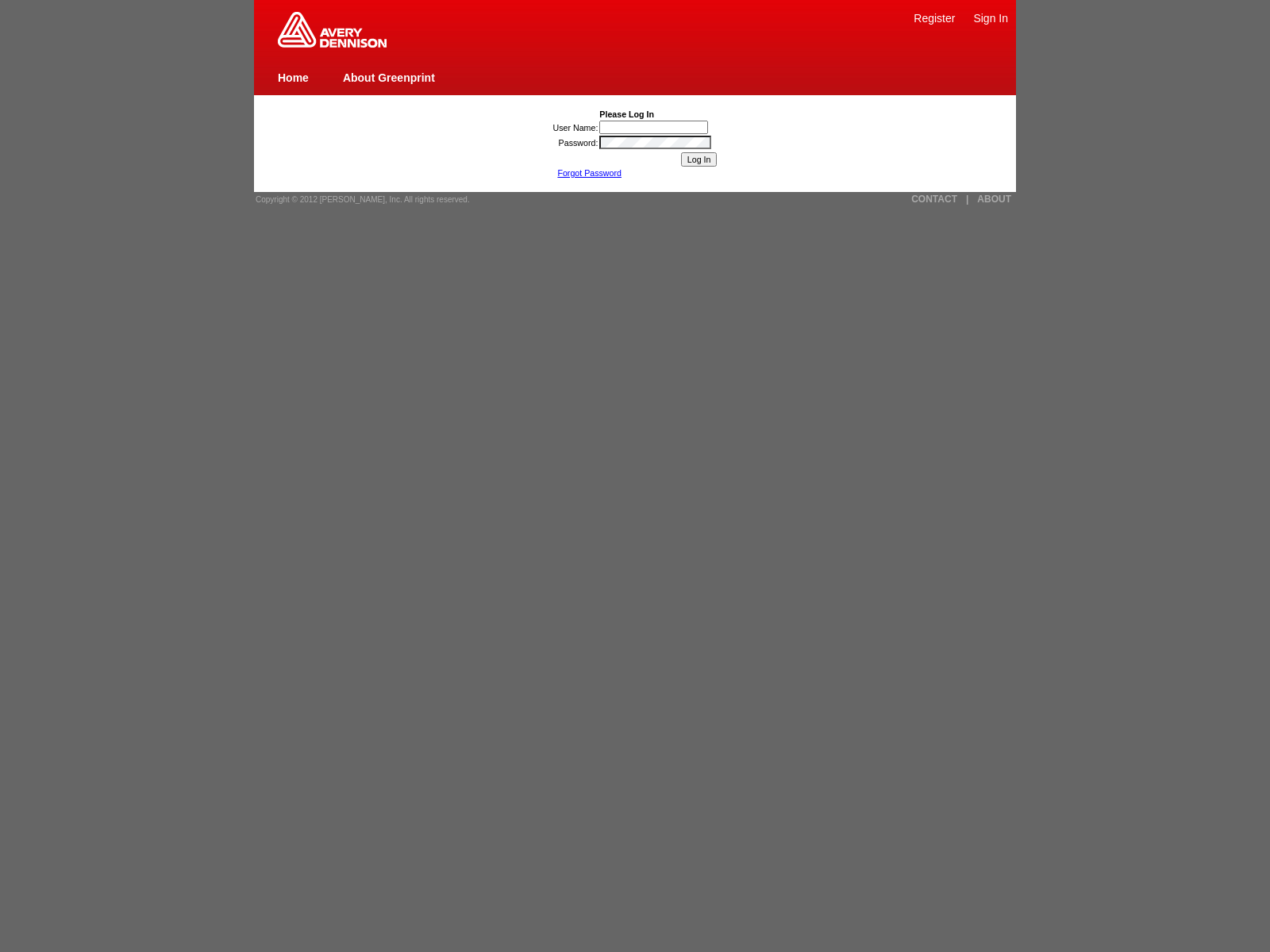
click at [990, 17] on link "Sign In" at bounding box center [990, 18] width 35 height 13
click at [655, 127] on input "User Name:" at bounding box center [653, 127] width 108 height 14
click at [934, 199] on link "CONTACT" at bounding box center [934, 199] width 46 height 11
click at [994, 199] on link "ABOUT" at bounding box center [994, 199] width 34 height 11
click at [966, 199] on link "|" at bounding box center [967, 199] width 3 height 11
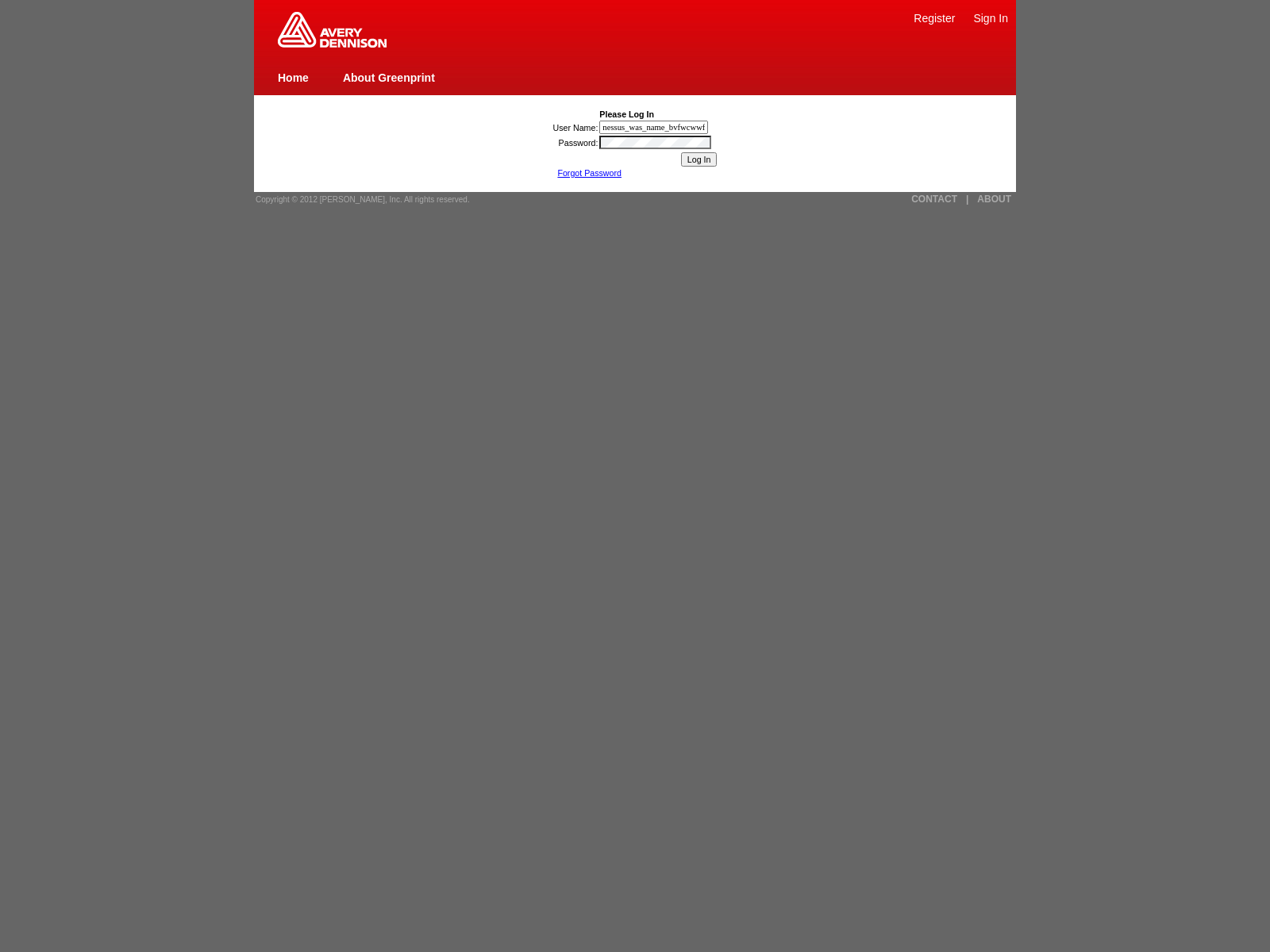
type input "nessus_was_name_bvfwcwwfwas_z0lbws6ekfvb"><img src=x onerror=[DOMAIN_NAME]._ten…"
type input "1){[DOMAIN_NAME]._tenable_wasscan_js_namespace_taint_tracer.log_execution_flow_…"
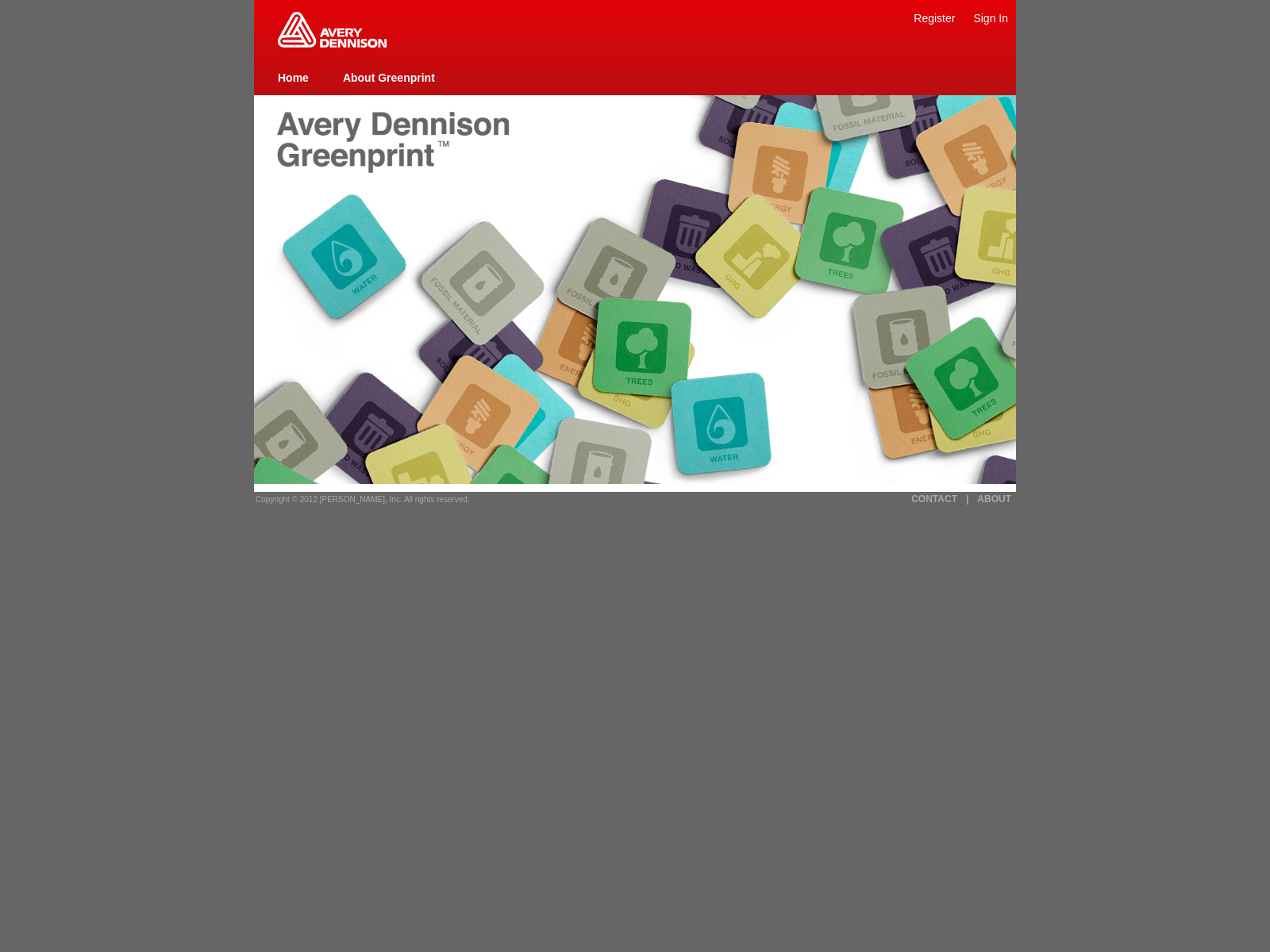
click at [332, 44] on img at bounding box center [332, 29] width 108 height 36
click at [357, 499] on span "Copyright © 2012 [PERSON_NAME], Inc. All rights reserved." at bounding box center [362, 500] width 215 height 9
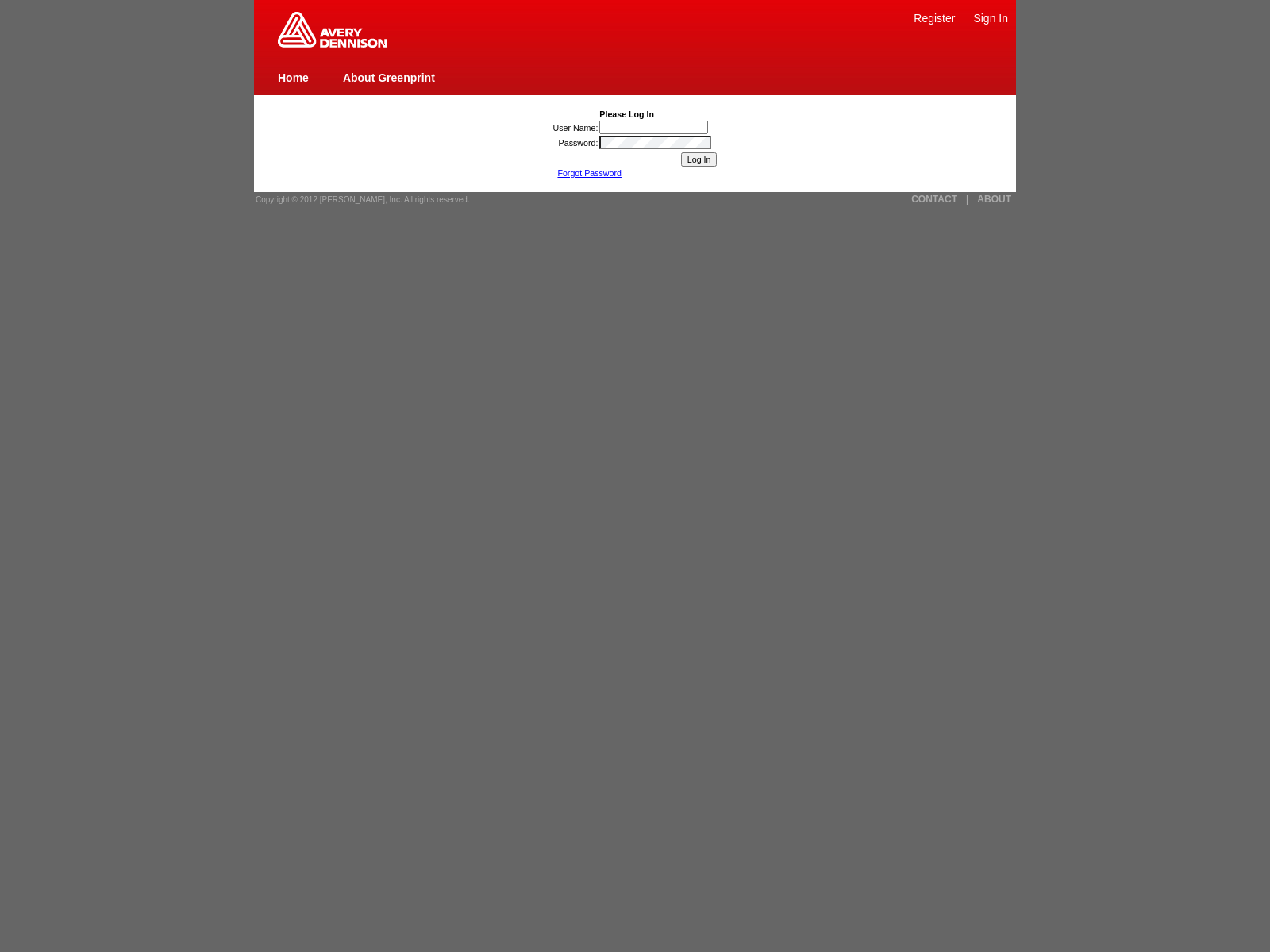
click at [293, 77] on link "Home" at bounding box center [294, 78] width 31 height 13
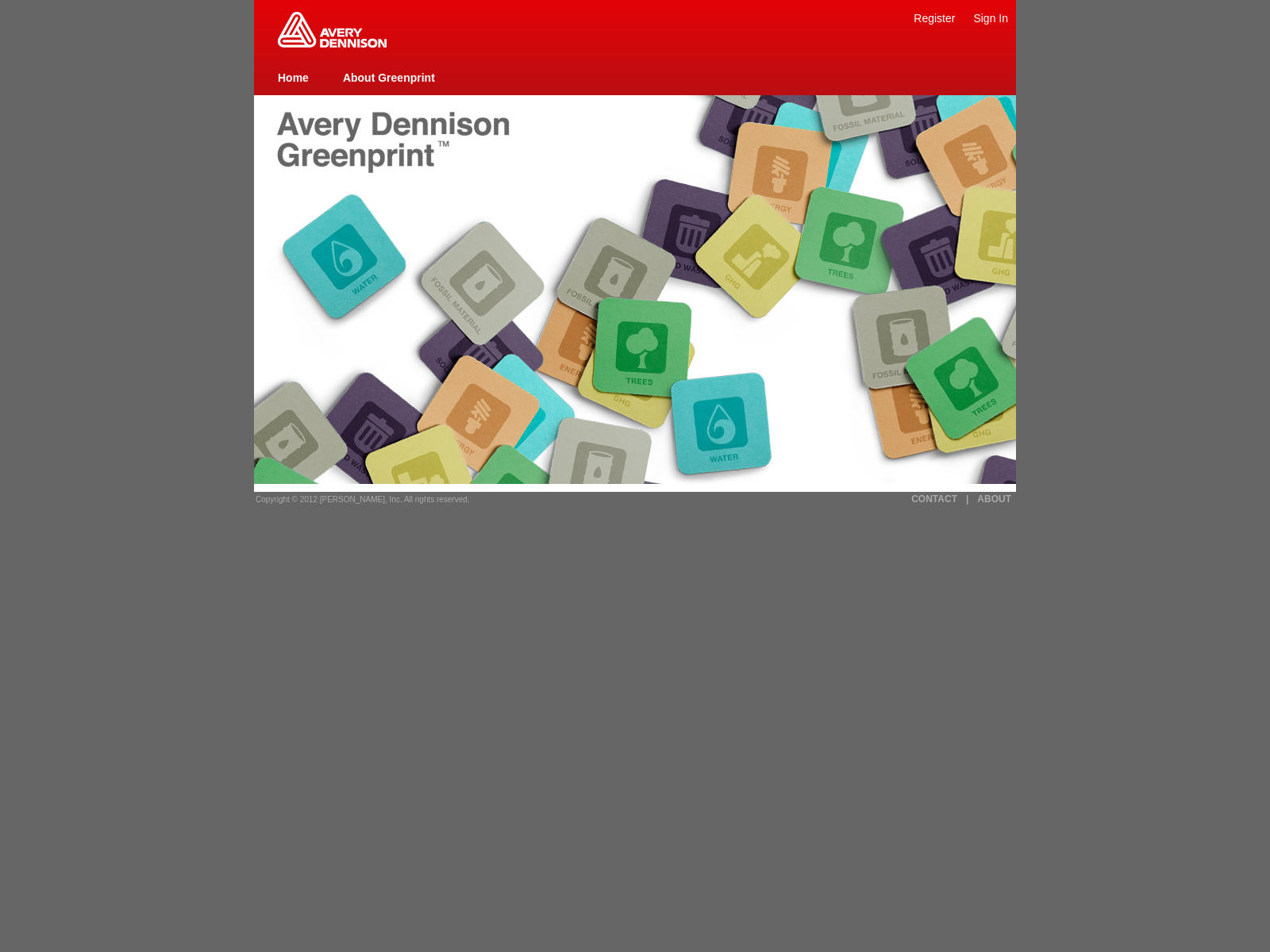
click at [934, 499] on link "CONTACT" at bounding box center [934, 499] width 46 height 11
click at [966, 499] on link "|" at bounding box center [967, 499] width 3 height 11
click at [934, 17] on link "Register" at bounding box center [933, 18] width 41 height 13
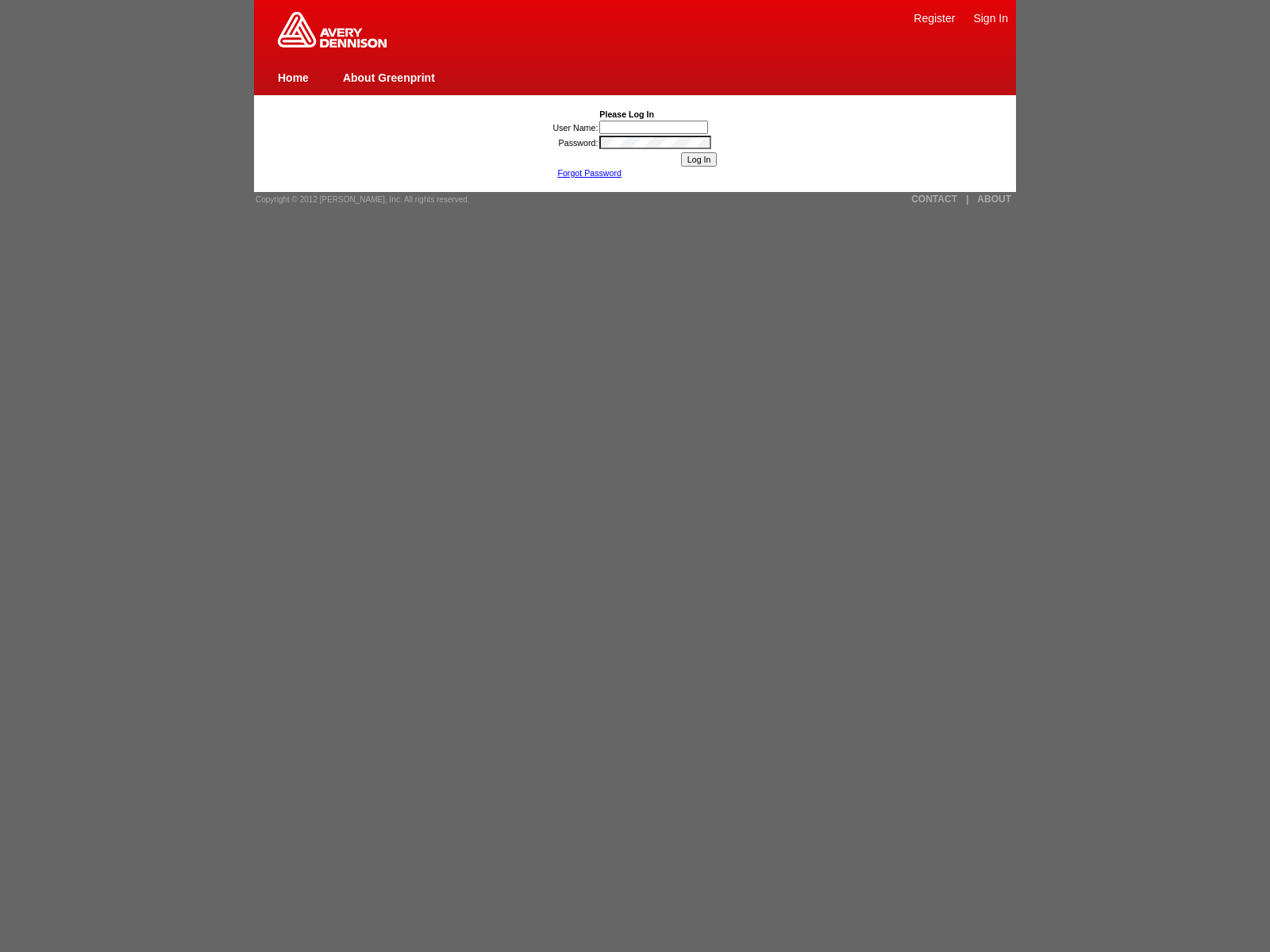
click at [934, 17] on link "Register" at bounding box center [933, 18] width 41 height 13
click at [990, 17] on link "Sign In" at bounding box center [990, 18] width 35 height 13
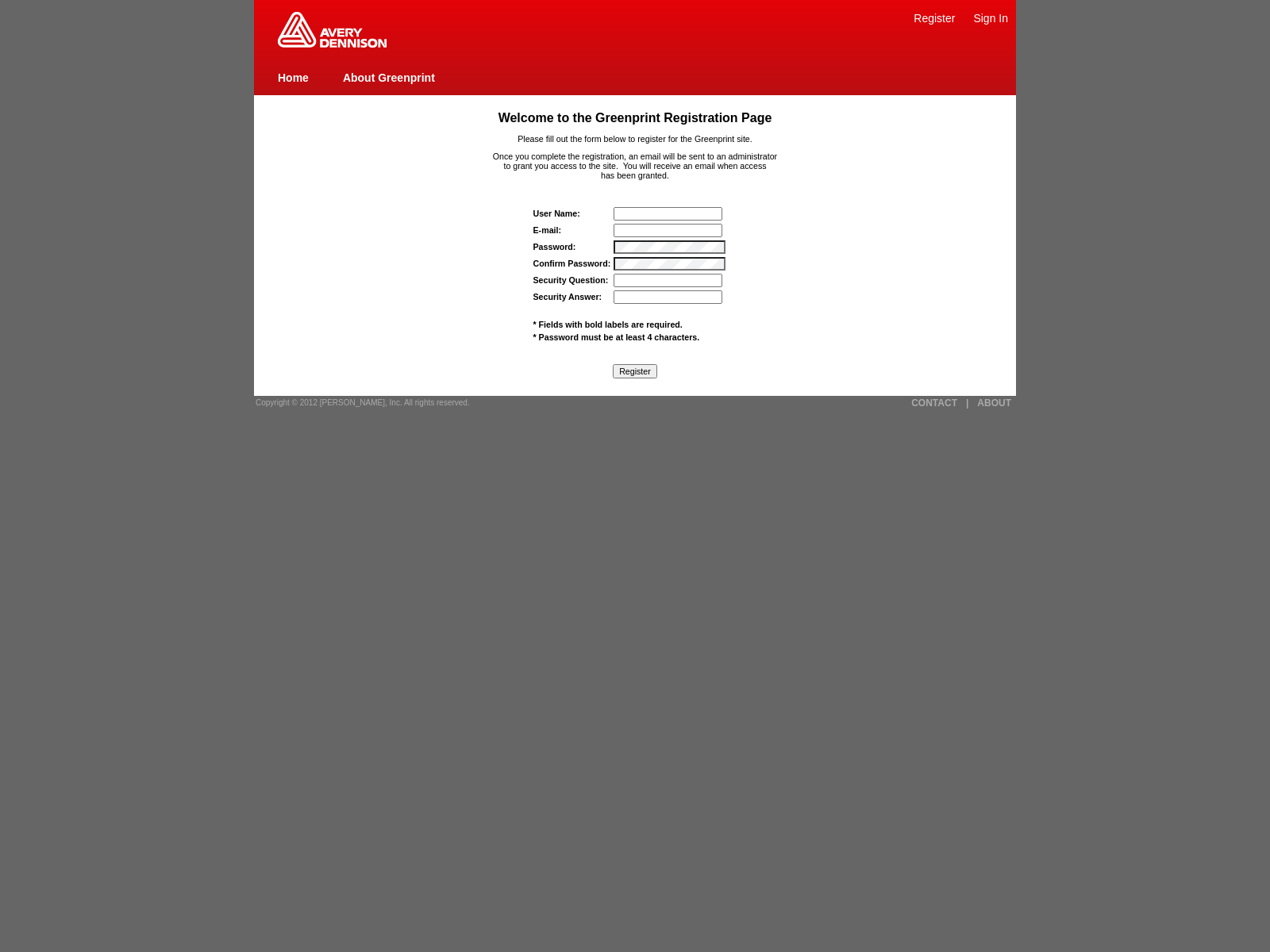
click at [669, 280] on input "Security Question:" at bounding box center [668, 280] width 108 height 14
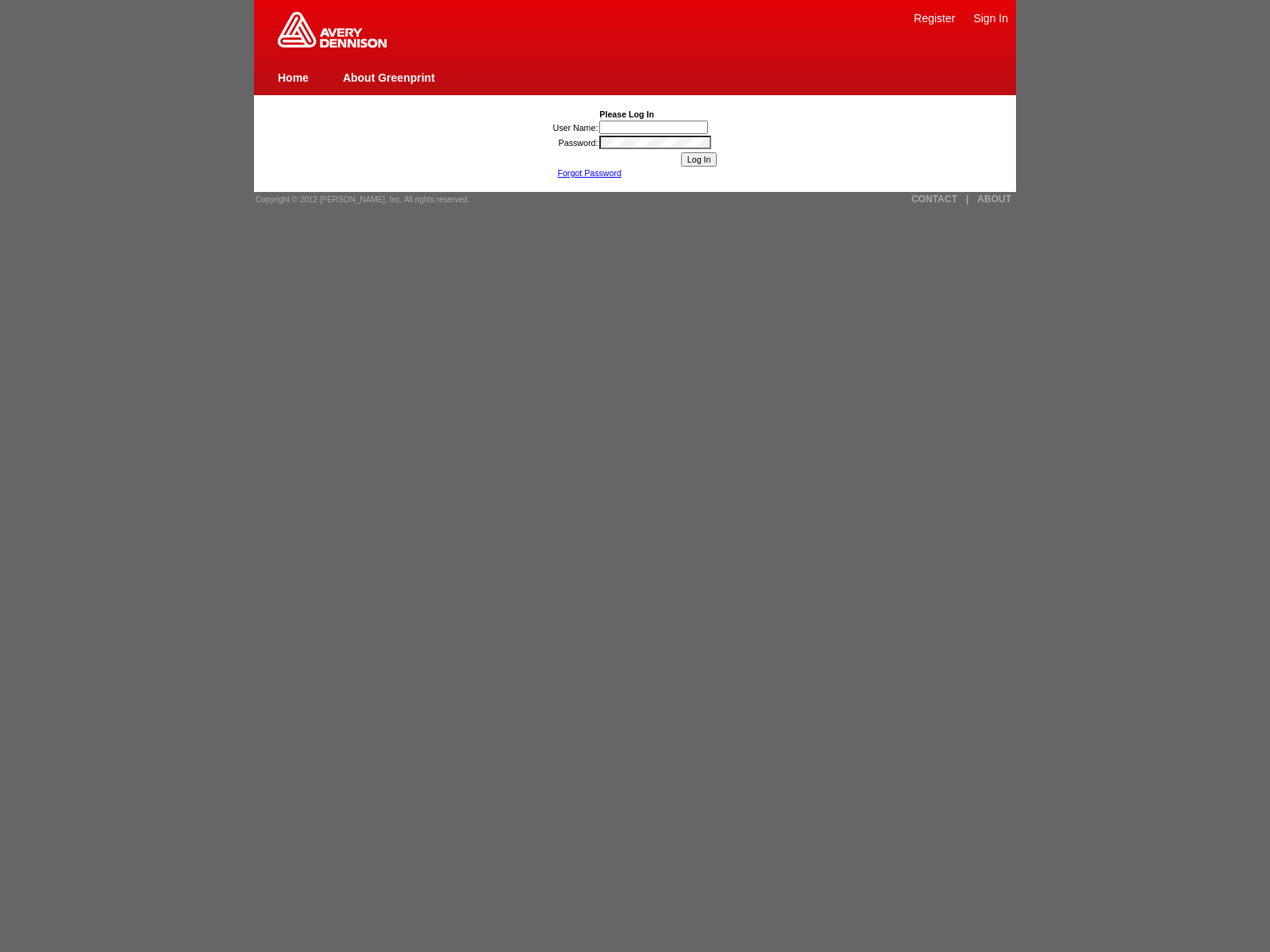
click at [990, 17] on link "Sign In" at bounding box center [990, 18] width 35 height 13
click at [934, 199] on link "CONTACT" at bounding box center [934, 199] width 46 height 11
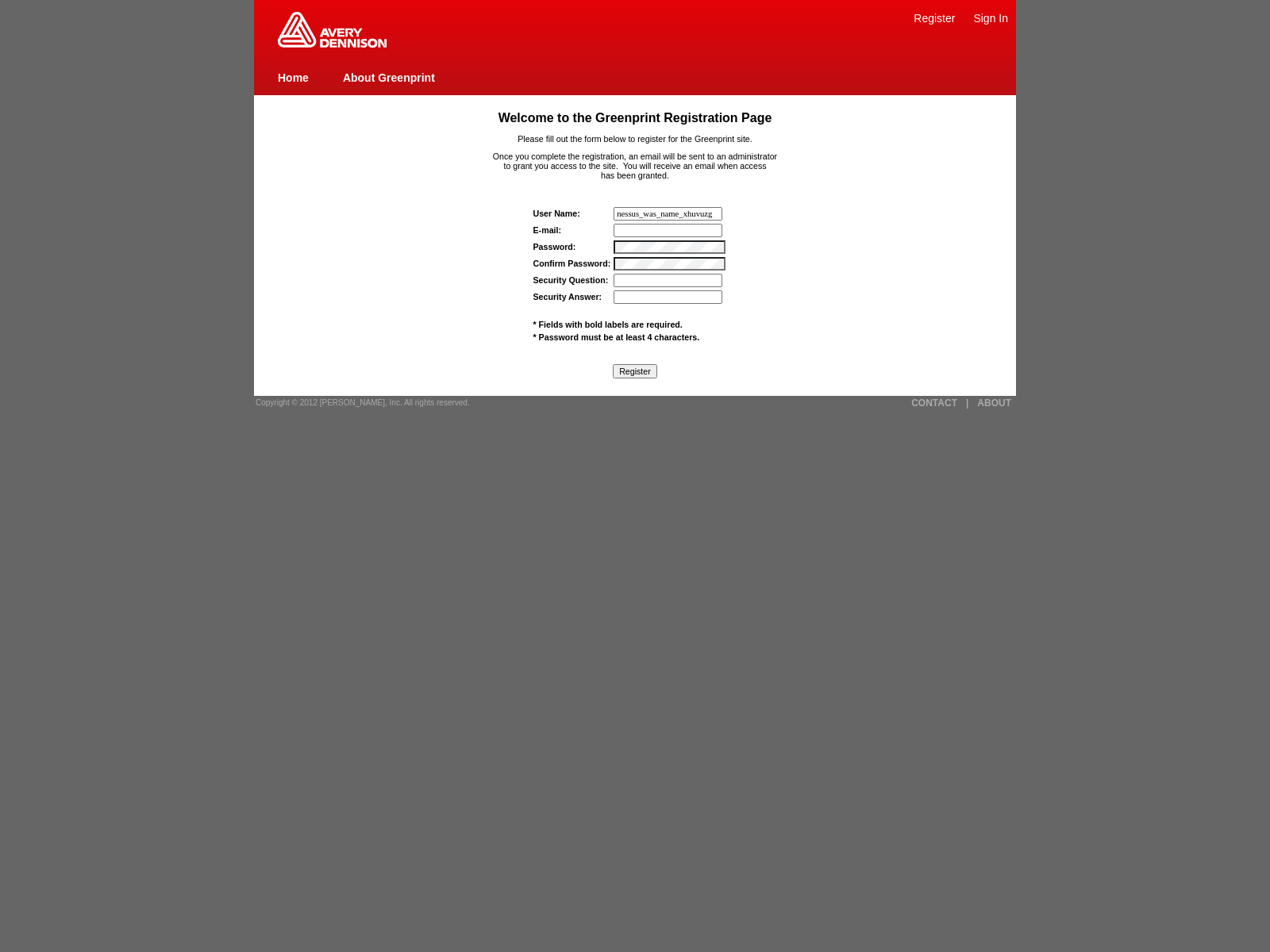
type input "nessus_was_name_xhuvuzgj"
type input "nessus_was_textbaz48bxl"
click at [966, 402] on link "|" at bounding box center [967, 403] width 3 height 11
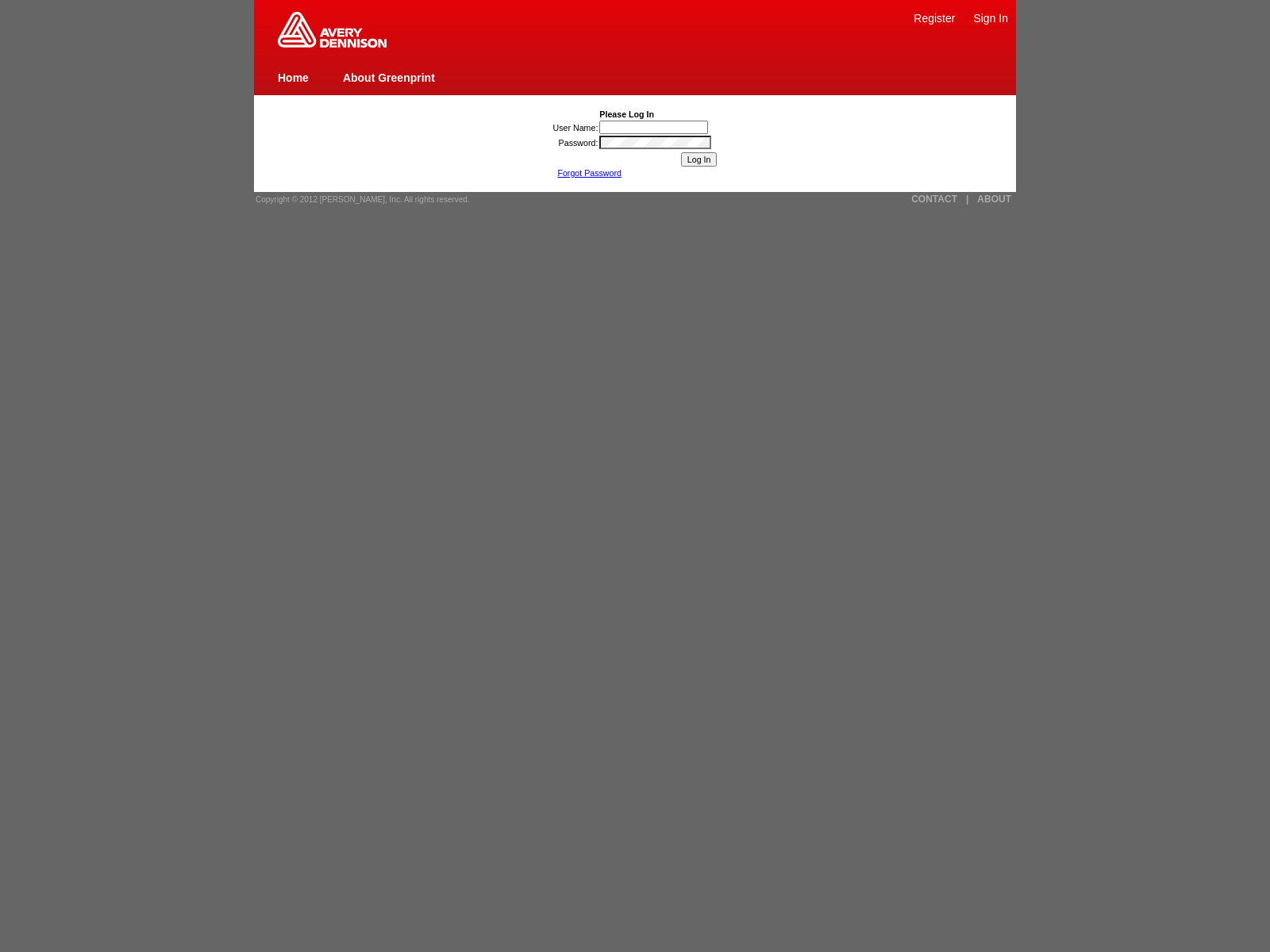
click at [934, 17] on link "Register" at bounding box center [933, 18] width 41 height 13
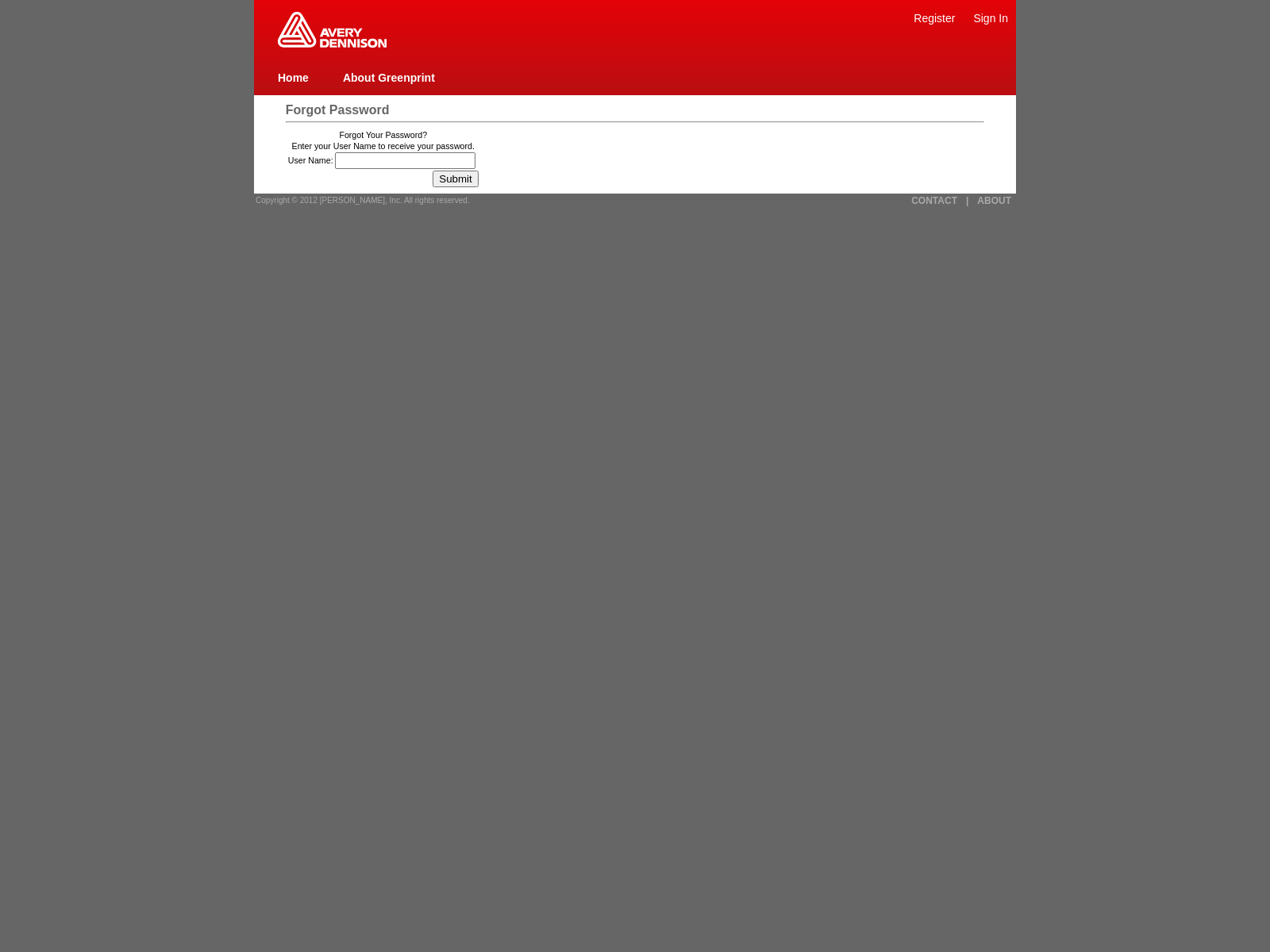
click at [407, 161] on input "User Name:" at bounding box center [405, 161] width 140 height 17
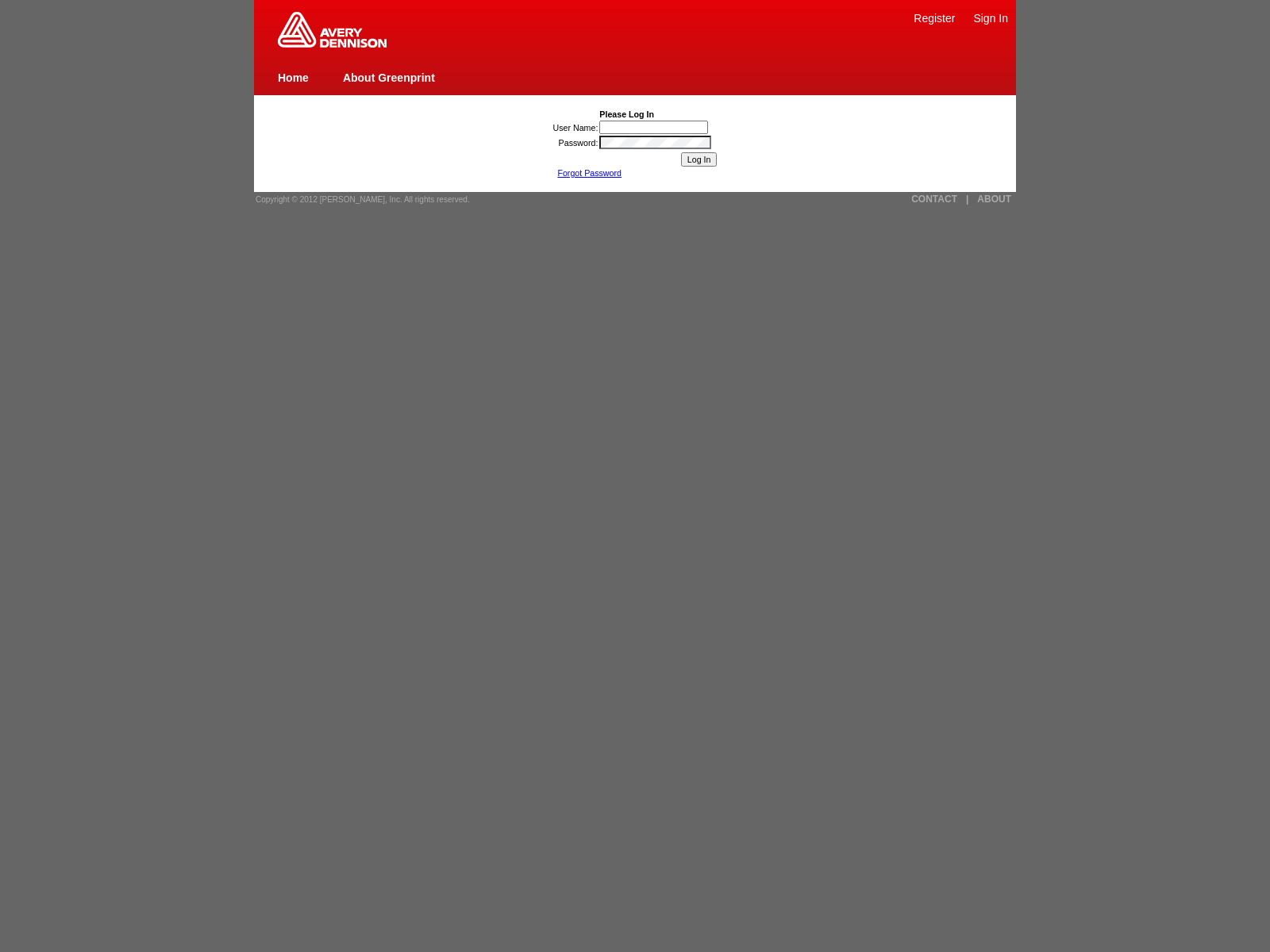
click at [934, 17] on link "Register" at bounding box center [933, 18] width 41 height 13
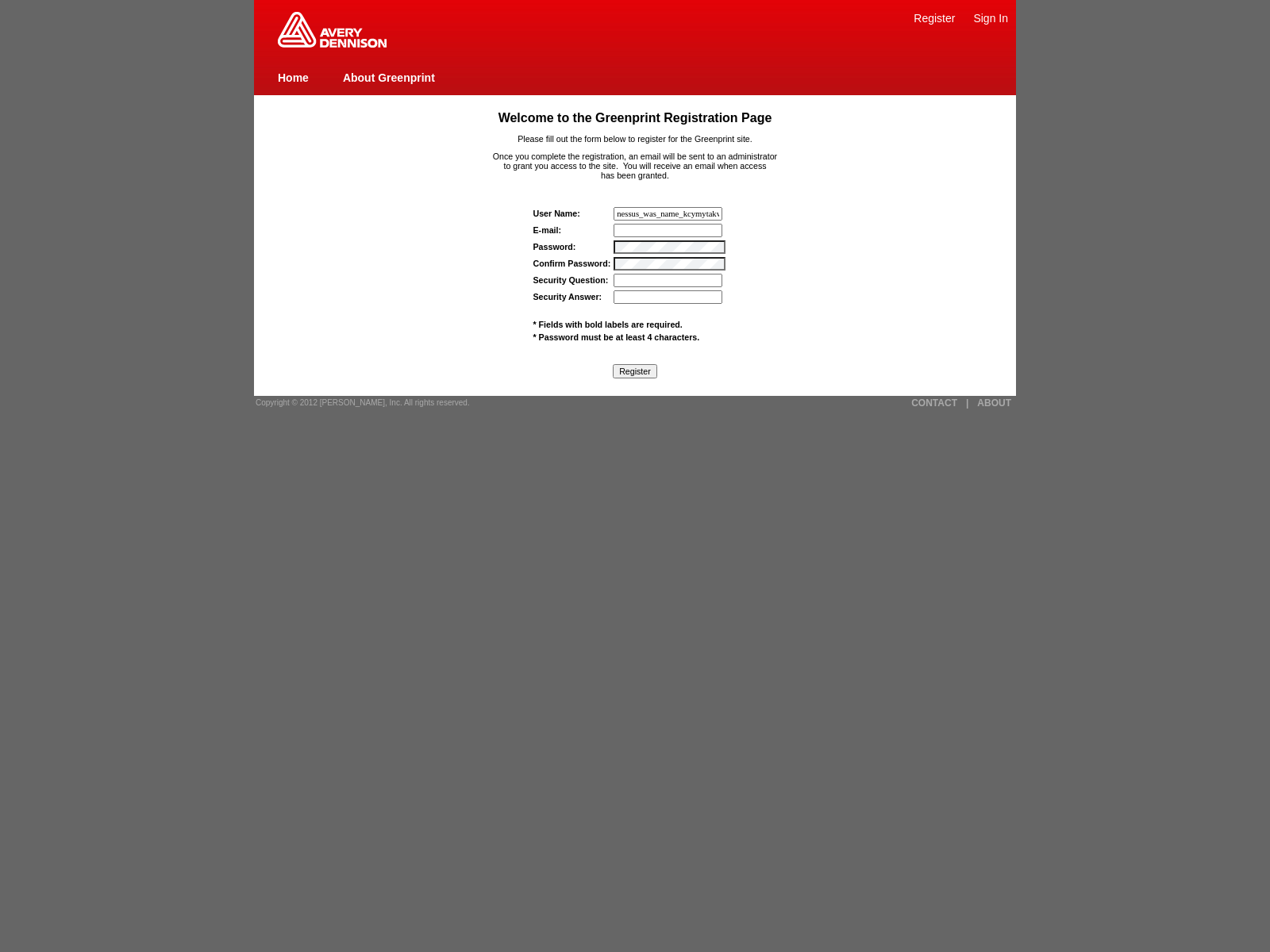
type input "nessus_was_name_kcymytakwas_7imtyfhfysrajavascript"
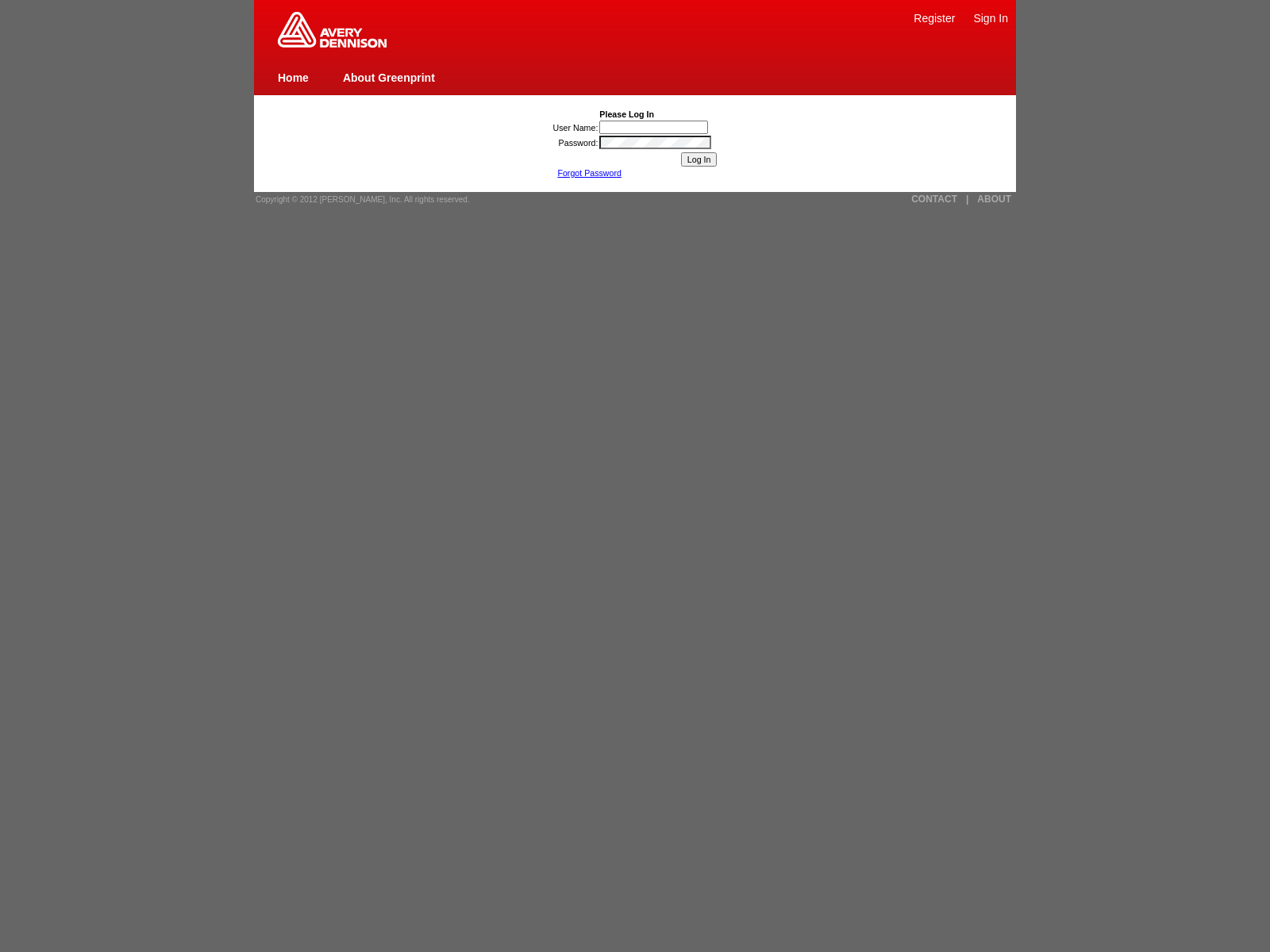
click at [934, 17] on link "Register" at bounding box center [933, 18] width 41 height 13
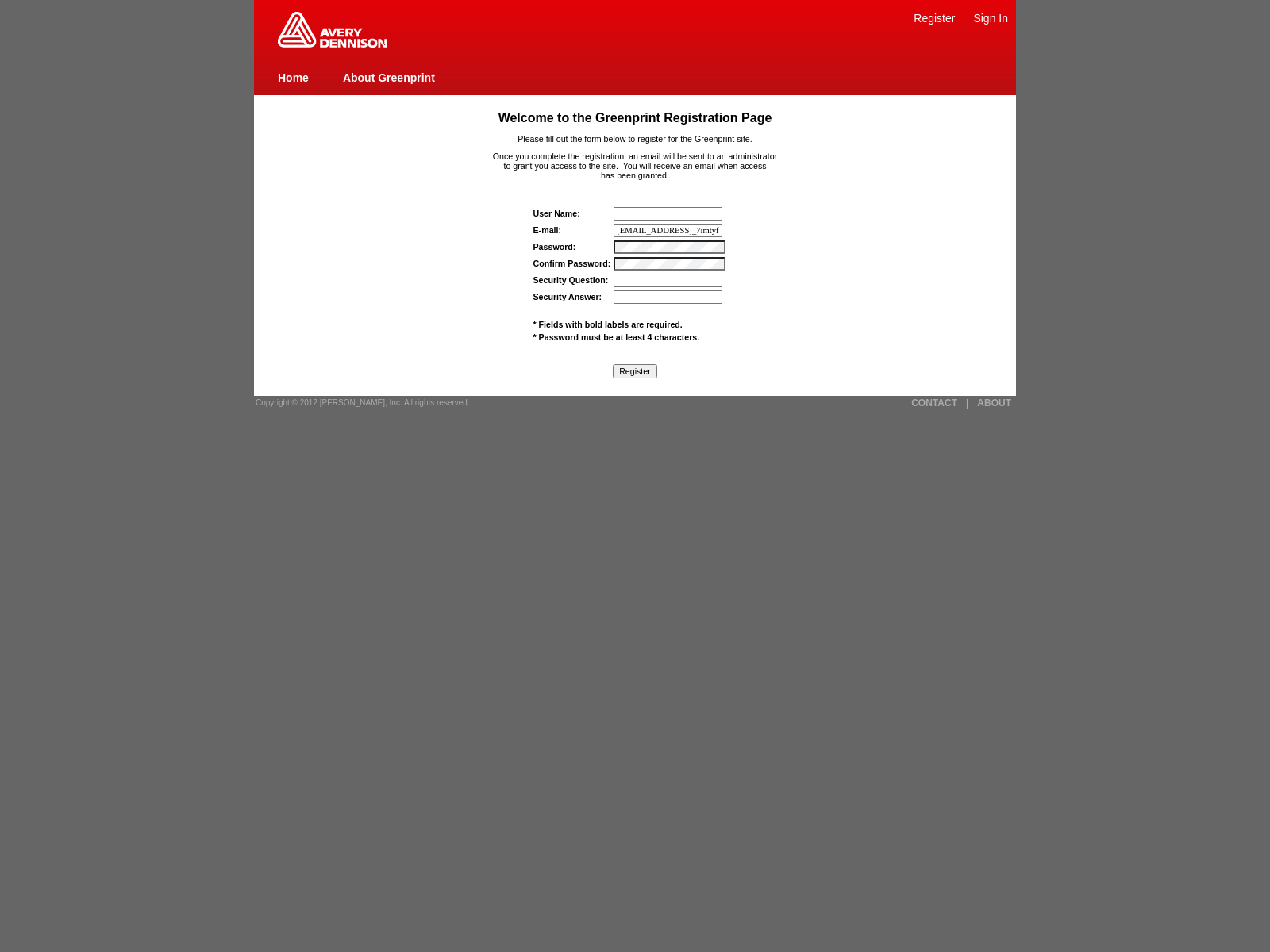
type input "wasscannpwe7rqa@tenable.comwas_7imtyfhfysra"><img src=x onerror=window.top._ten…"
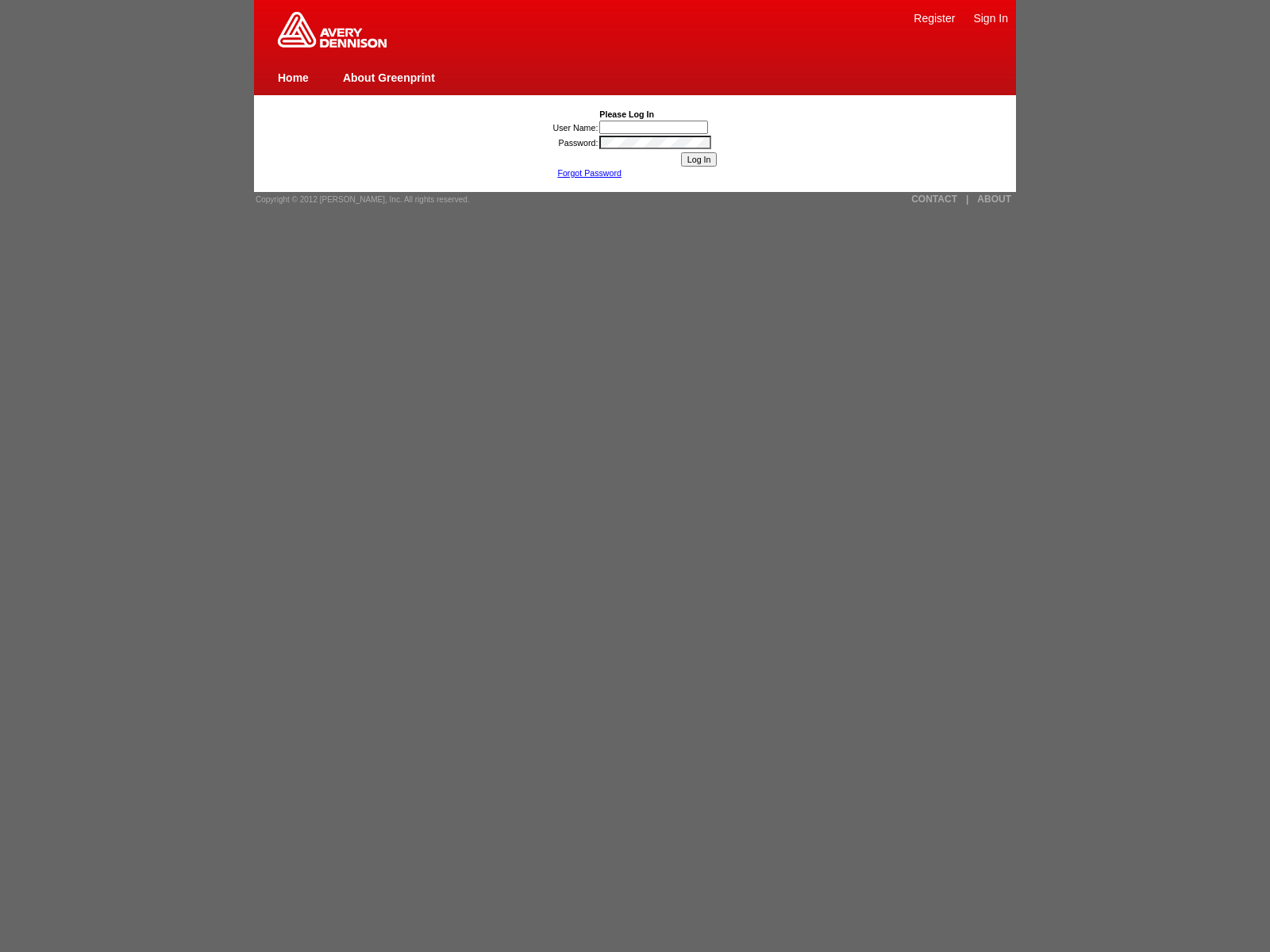
click at [934, 17] on link "Register" at bounding box center [933, 18] width 41 height 13
click at [990, 17] on link "Sign In" at bounding box center [990, 18] width 35 height 13
type input "nessus_was_name_zvcwionk"
click at [990, 17] on link "Sign In" at bounding box center [990, 18] width 35 height 13
type input "nessus_was_name_rfnzmbyf"
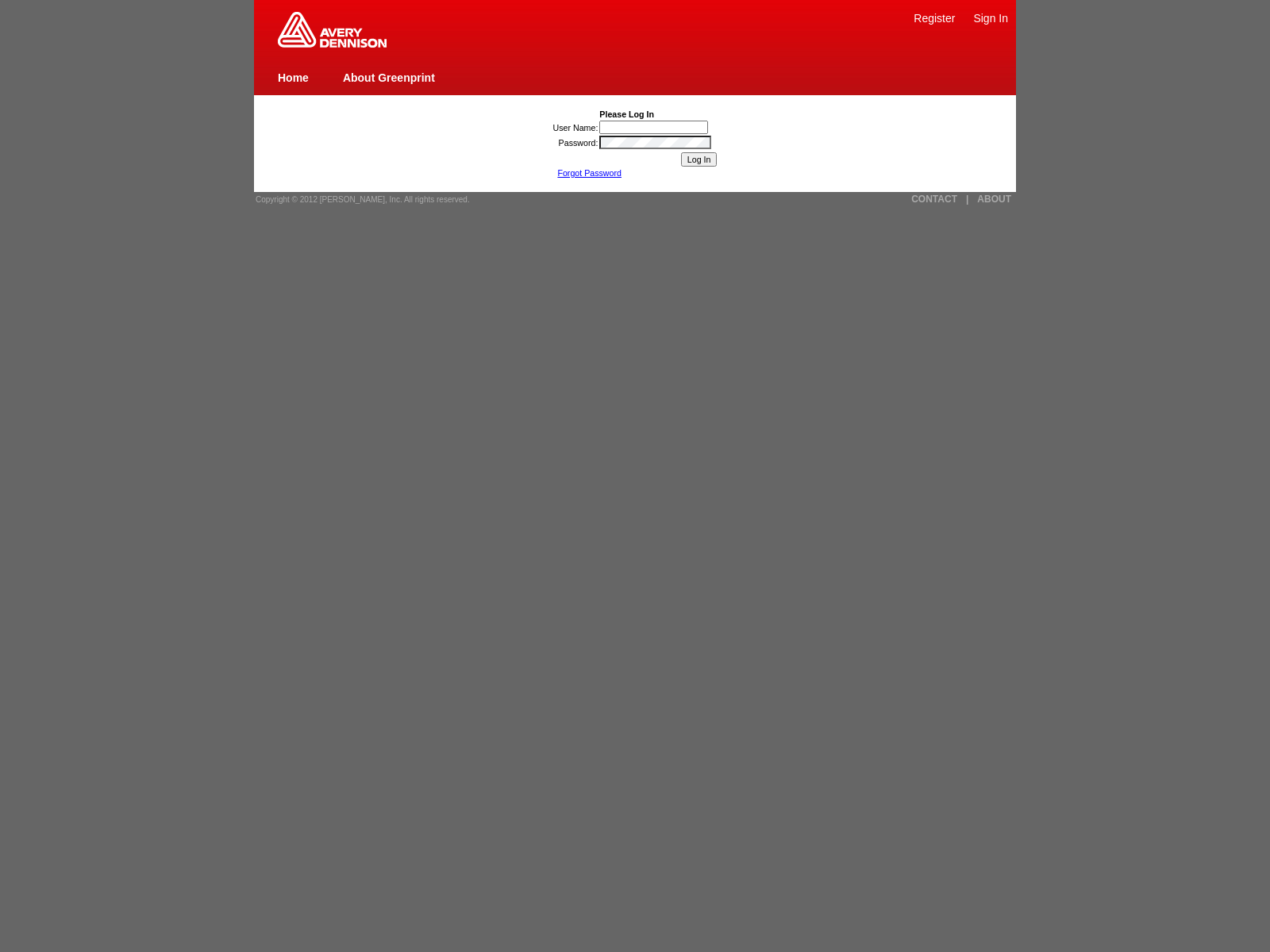
click at [990, 17] on link "Sign In" at bounding box center [990, 18] width 35 height 13
click at [934, 199] on link "CONTACT" at bounding box center [934, 199] width 46 height 11
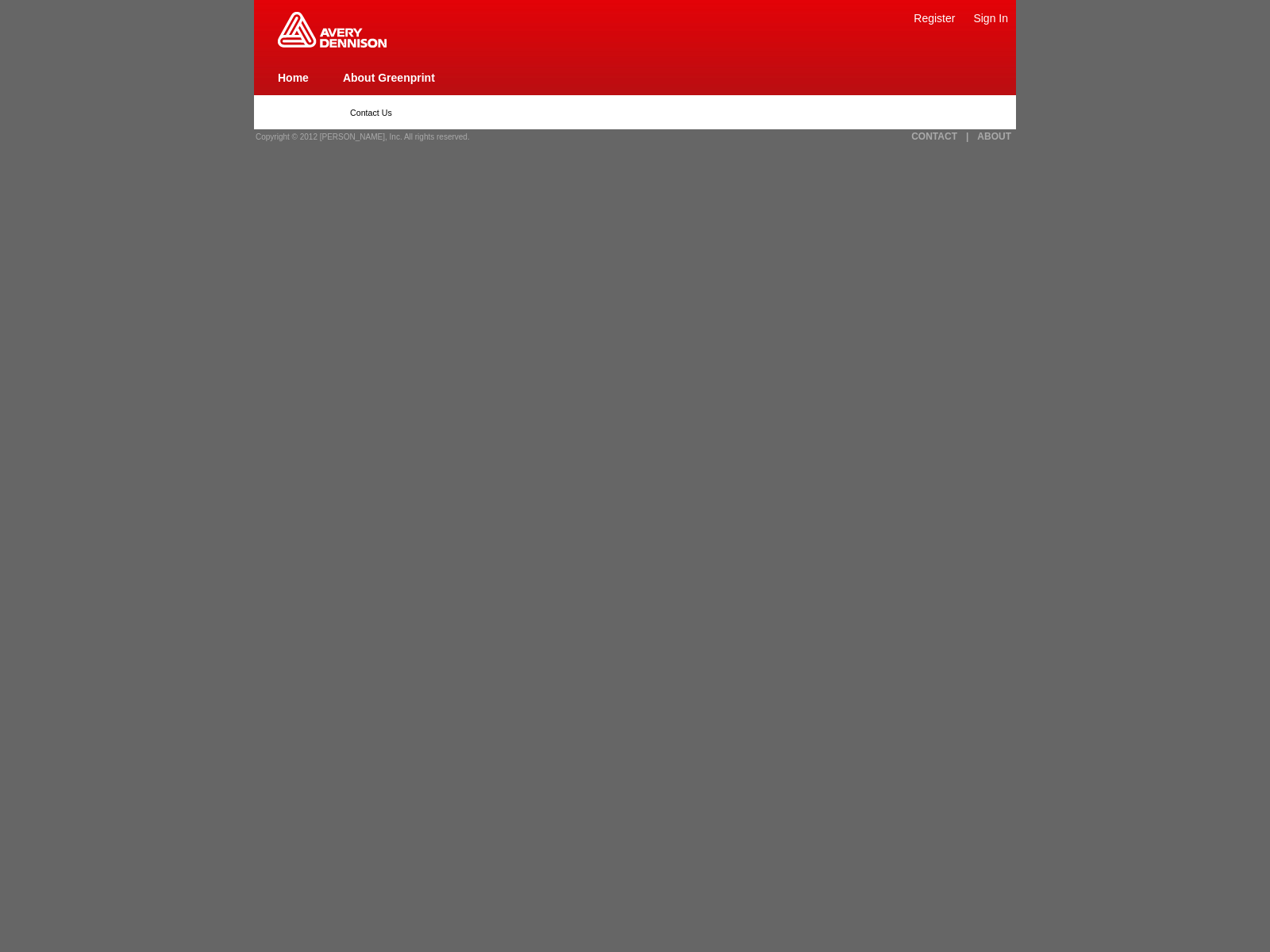
click at [293, 77] on link "Home" at bounding box center [294, 78] width 31 height 13
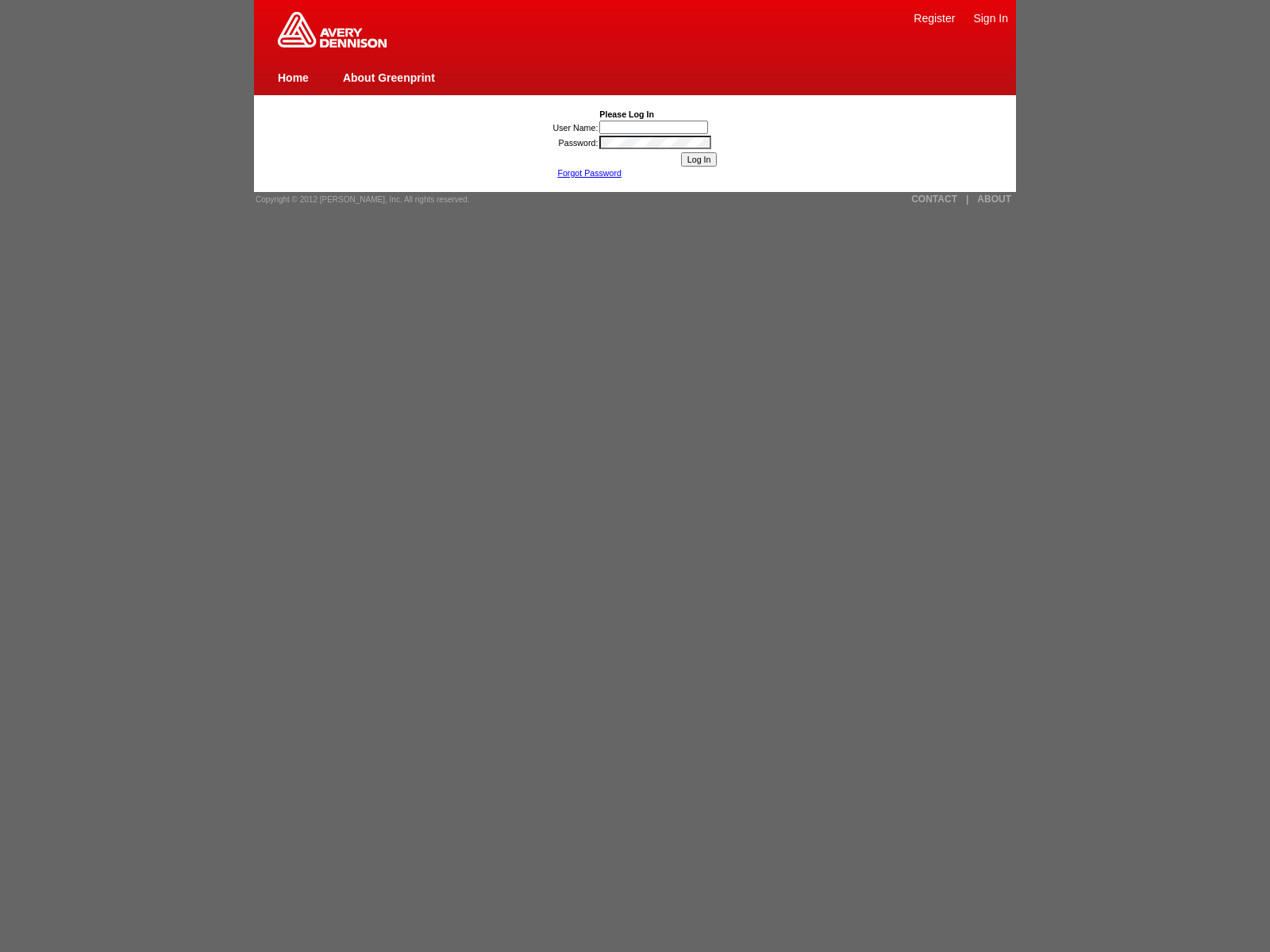
click at [990, 17] on link "Sign In" at bounding box center [990, 18] width 35 height 13
type input "nessus_was_name_txxrflitwas_8mfpzthkgw241){[DOMAIN_NAME]._tenable_wasscan_js_na…"
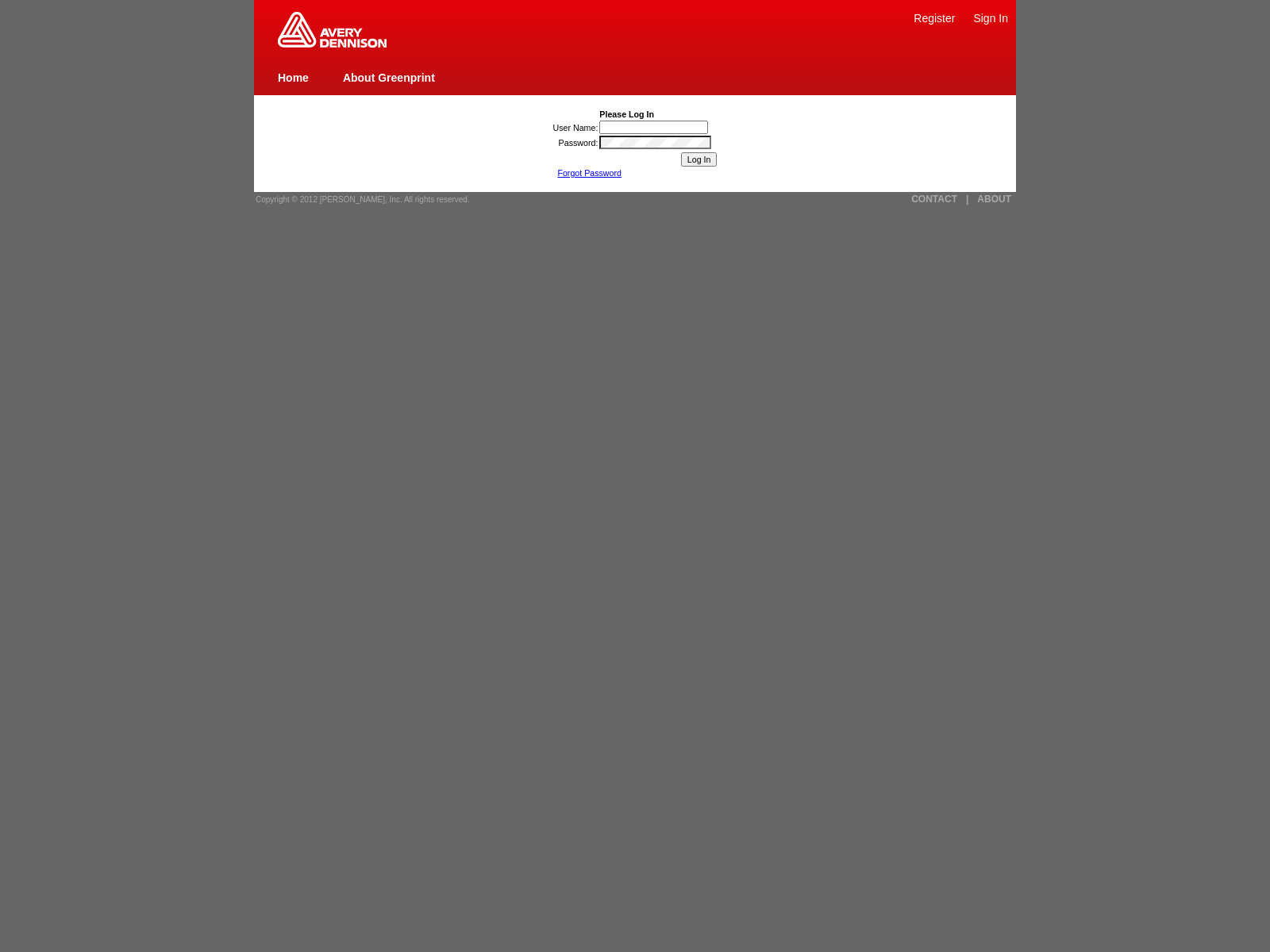
click at [990, 17] on link "Sign In" at bounding box center [990, 18] width 35 height 13
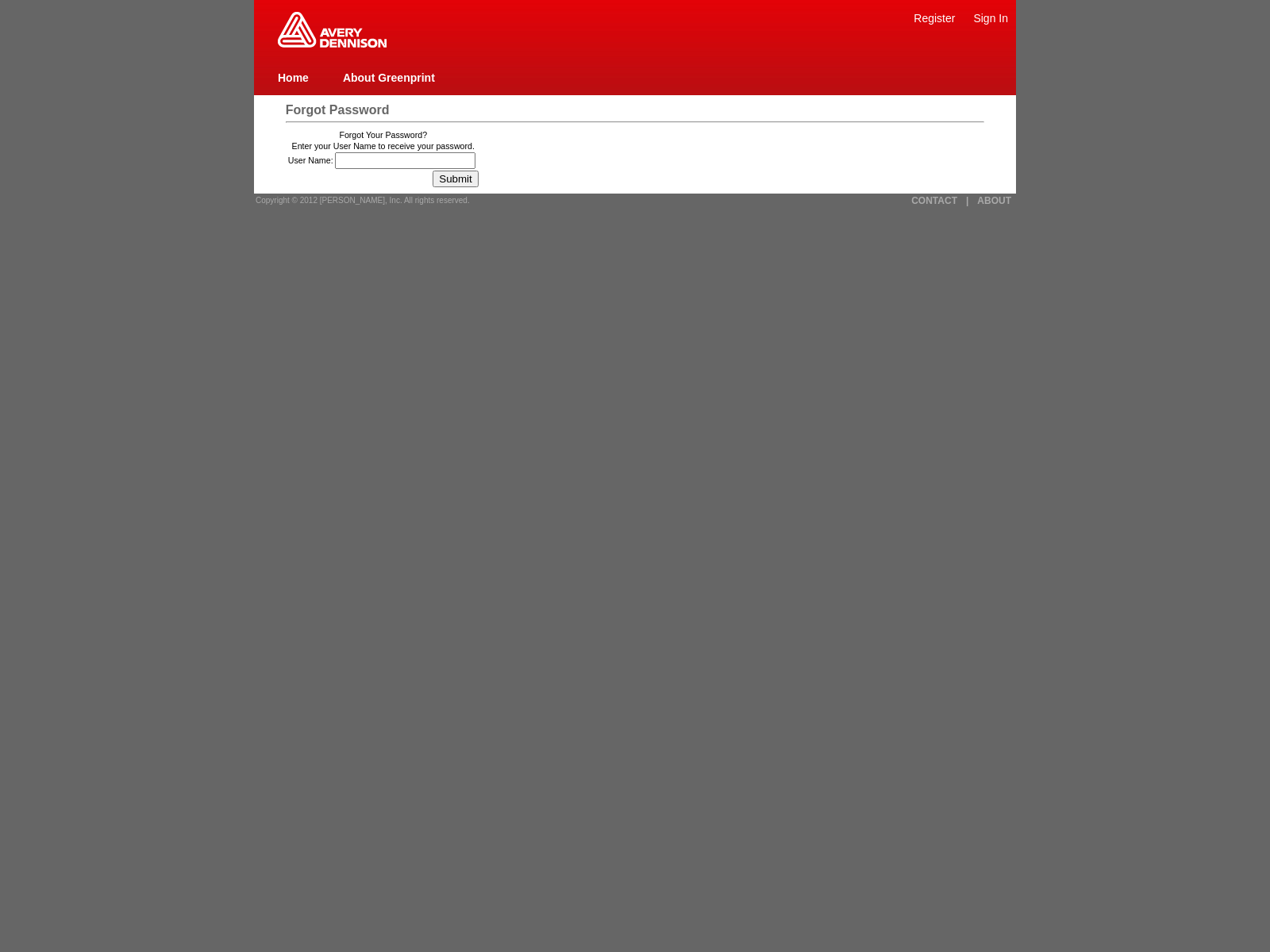
click at [332, 44] on img at bounding box center [332, 29] width 108 height 36
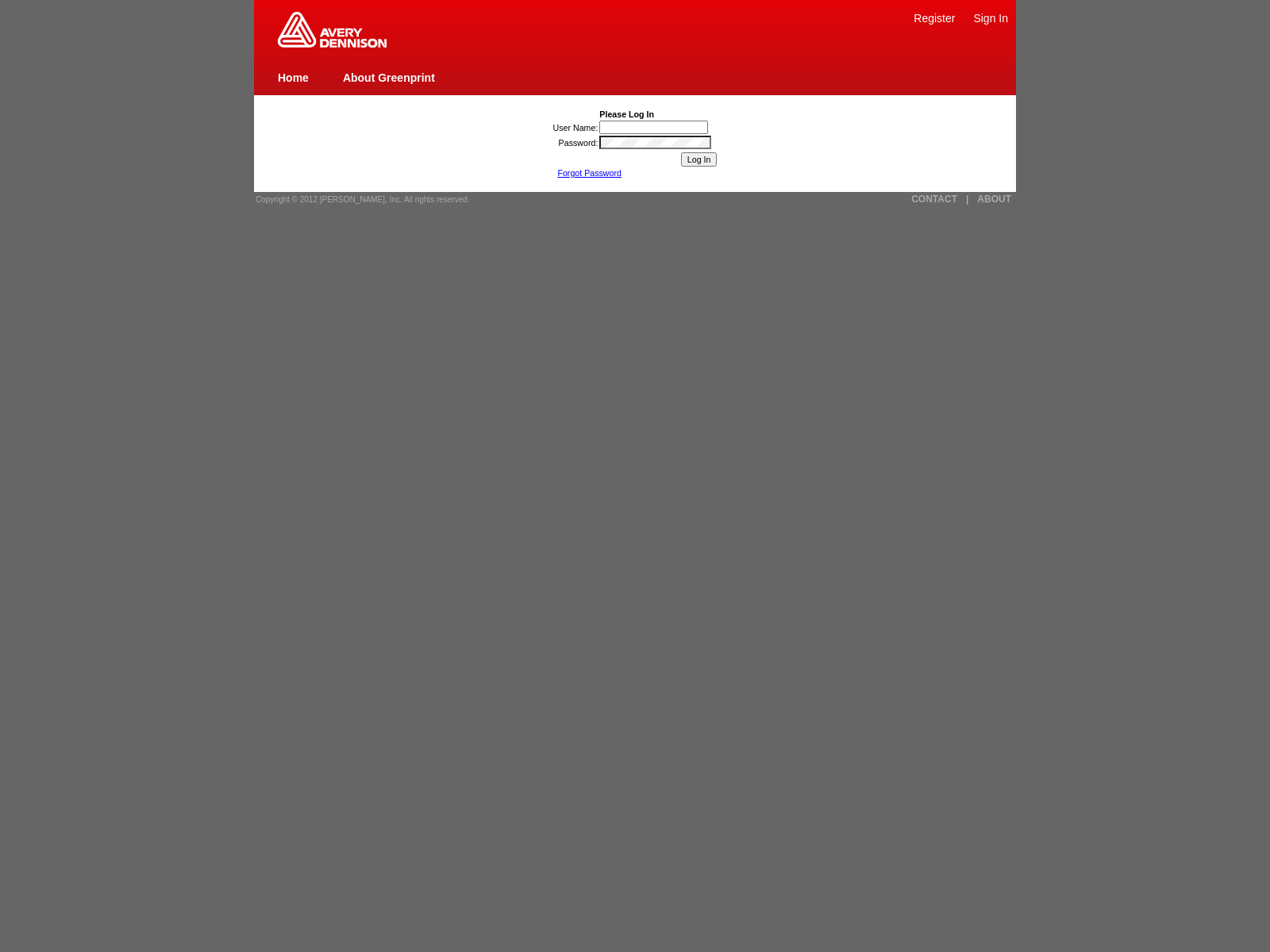
click at [589, 173] on link "Forgot Password" at bounding box center [589, 172] width 64 height 9
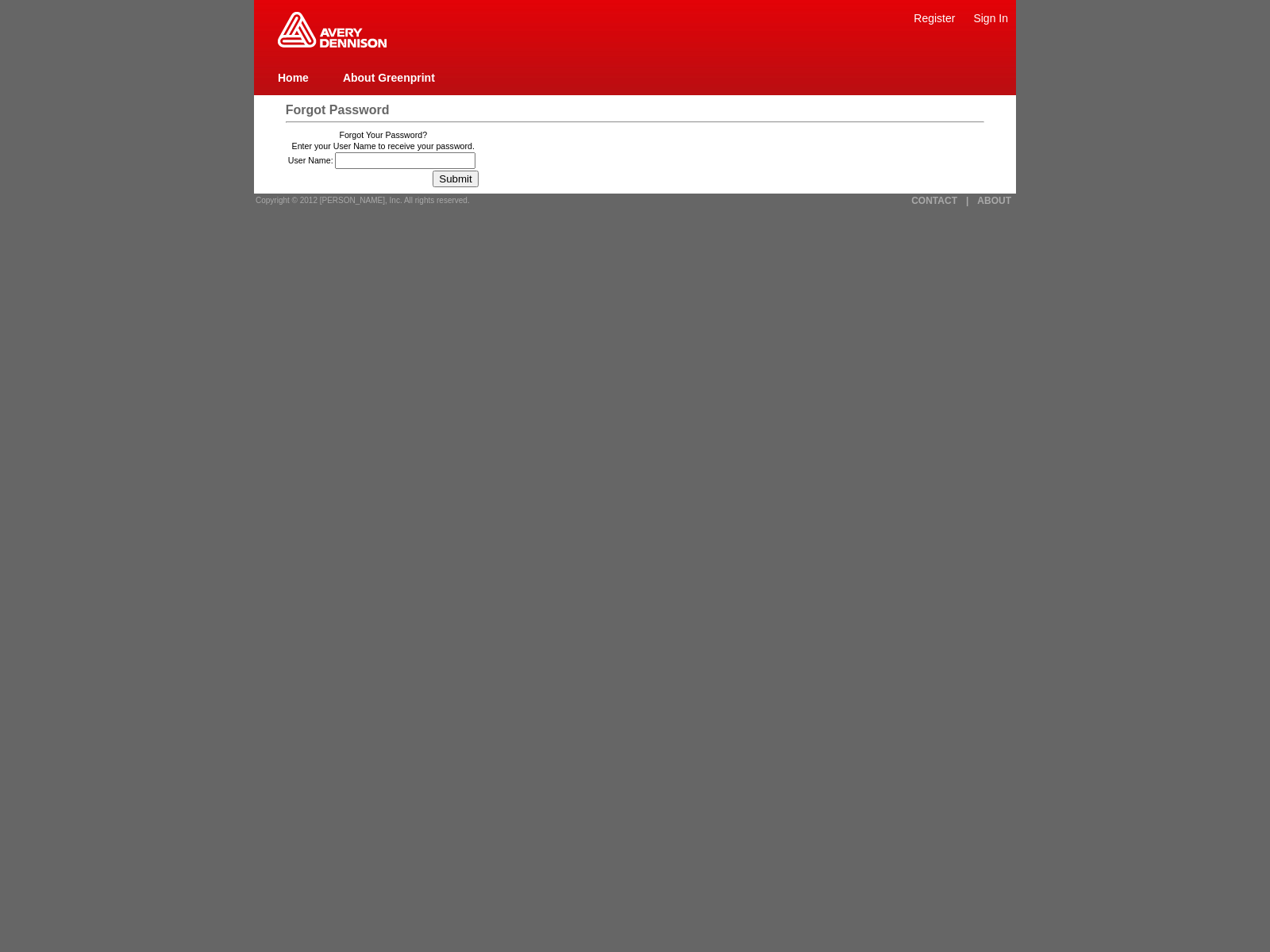
click at [293, 77] on link "Home" at bounding box center [294, 78] width 31 height 13
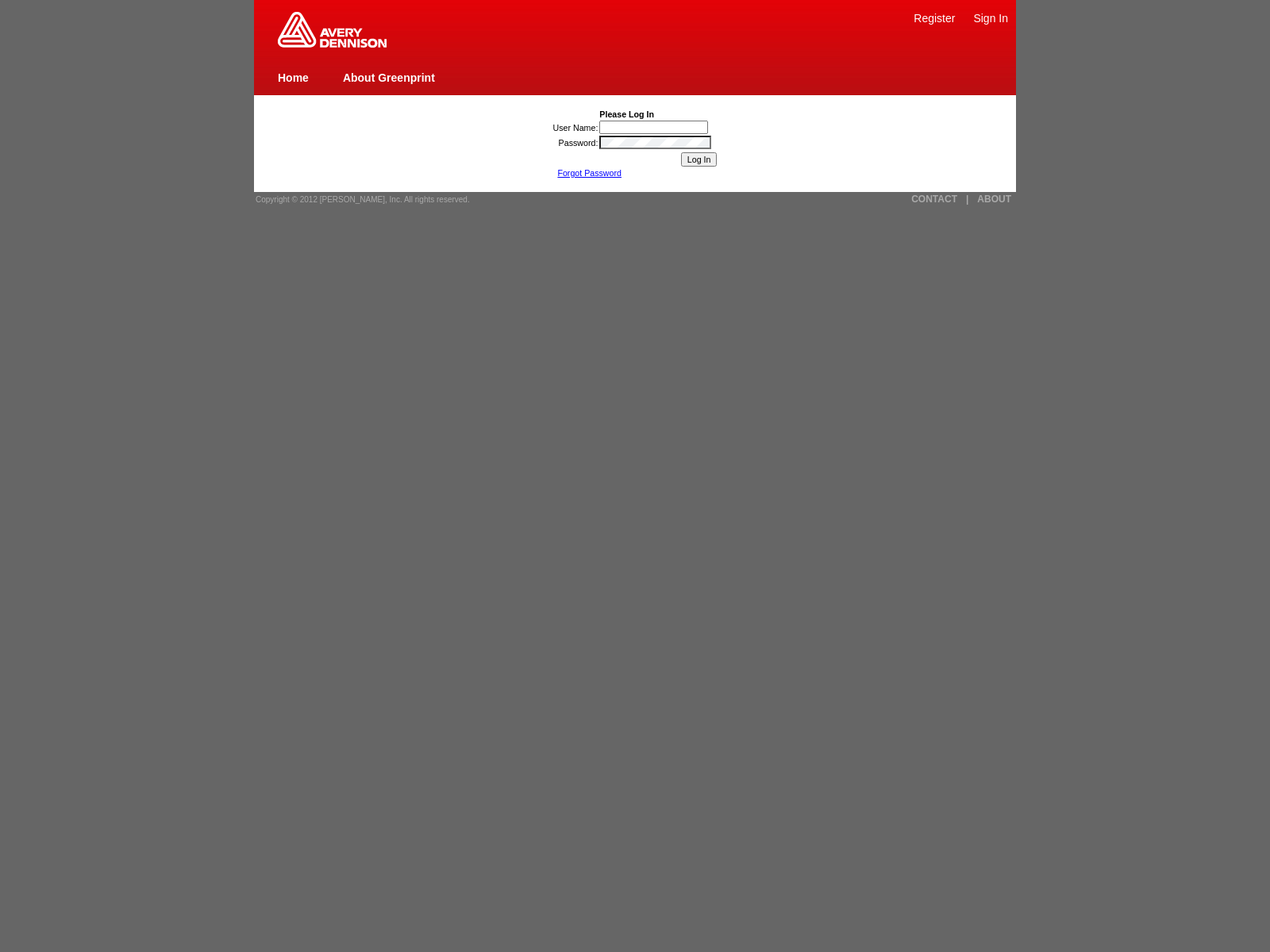
click at [934, 199] on link "CONTACT" at bounding box center [934, 199] width 46 height 11
click at [589, 173] on link "Forgot Password" at bounding box center [589, 172] width 64 height 9
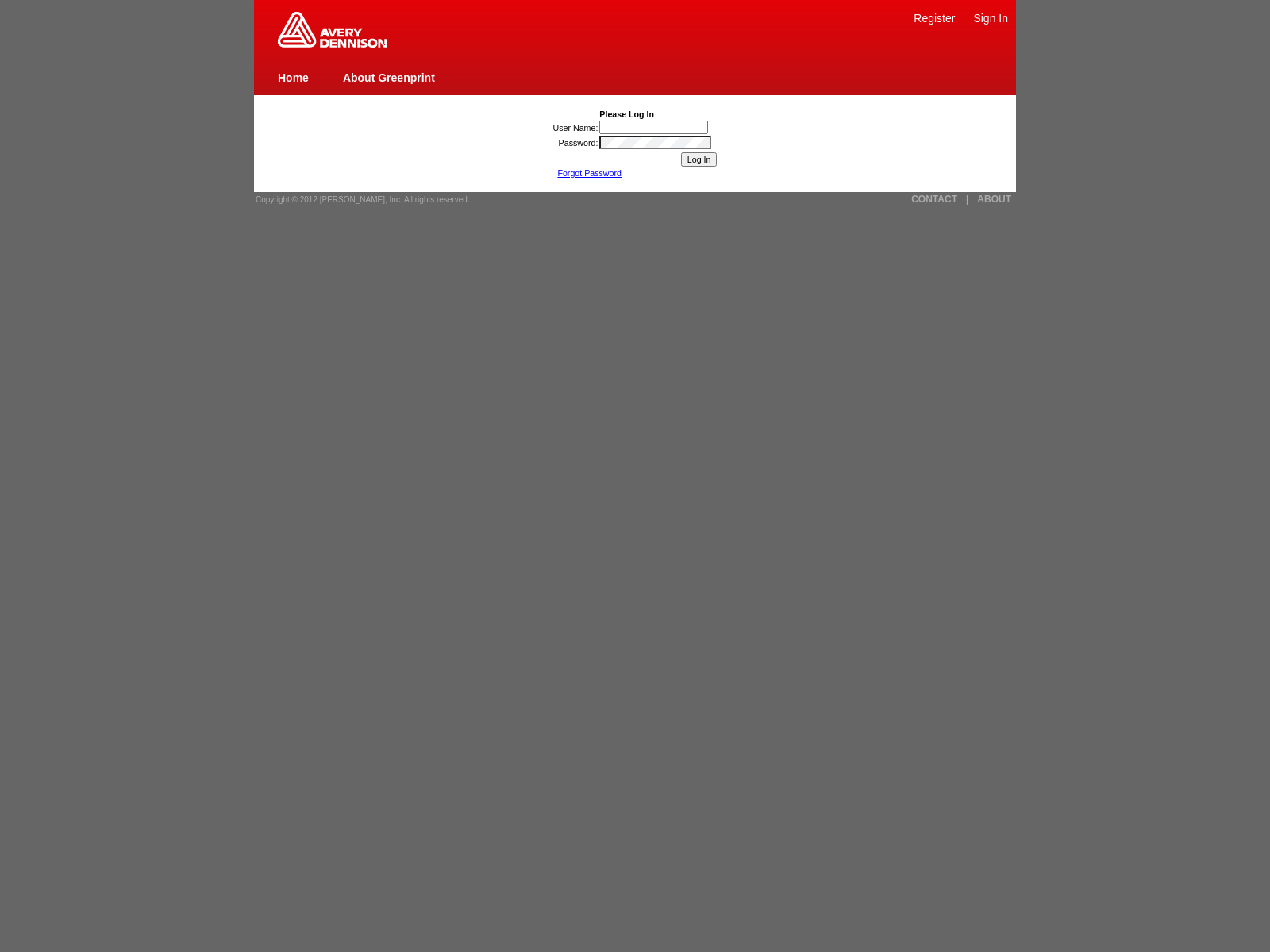
click at [589, 173] on link "Forgot Password" at bounding box center [589, 172] width 64 height 9
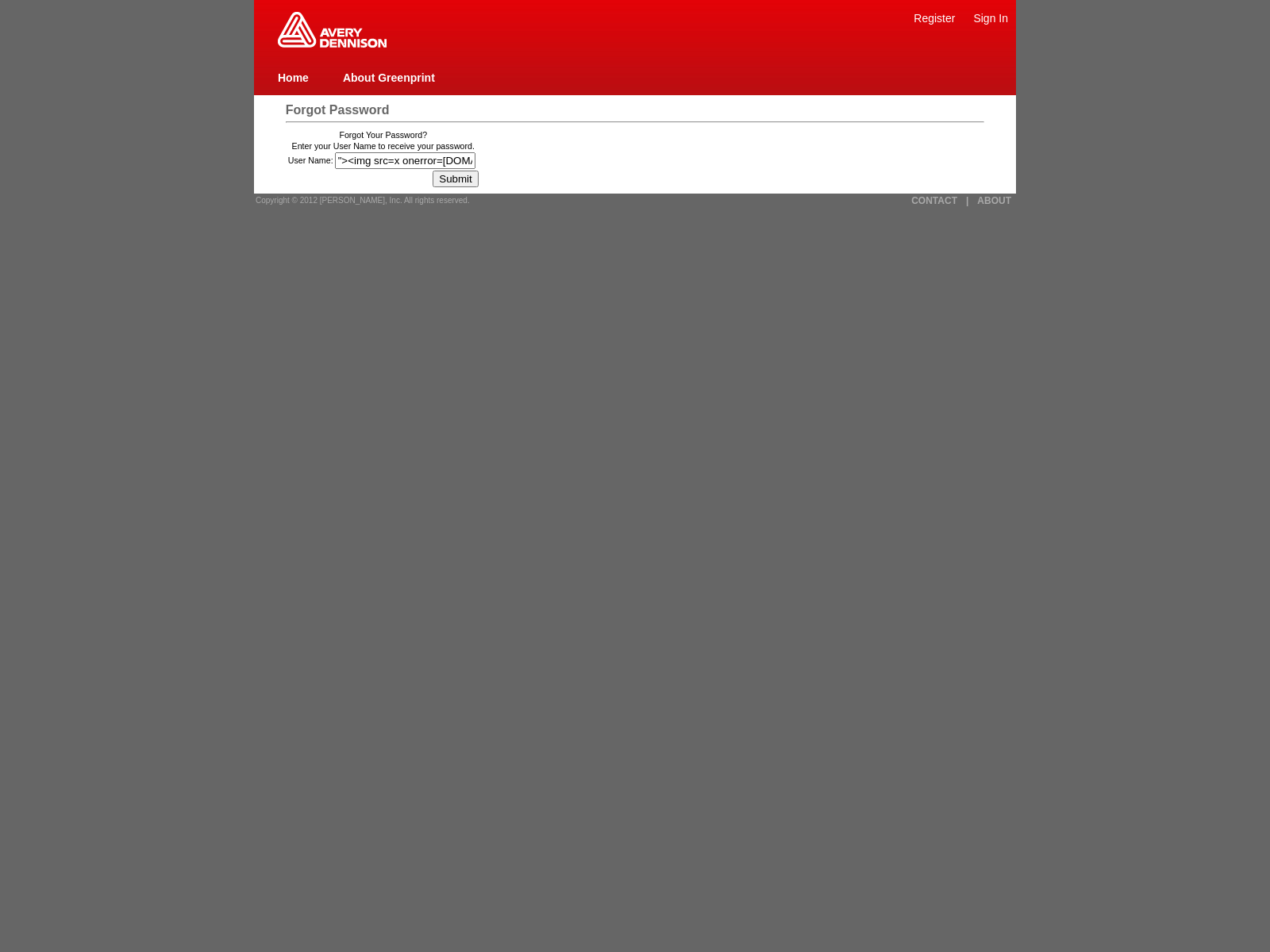
type input ""><img src=x onerror=window.top._tenable_wasscan_js_namespace_taint_tracer.log_…"
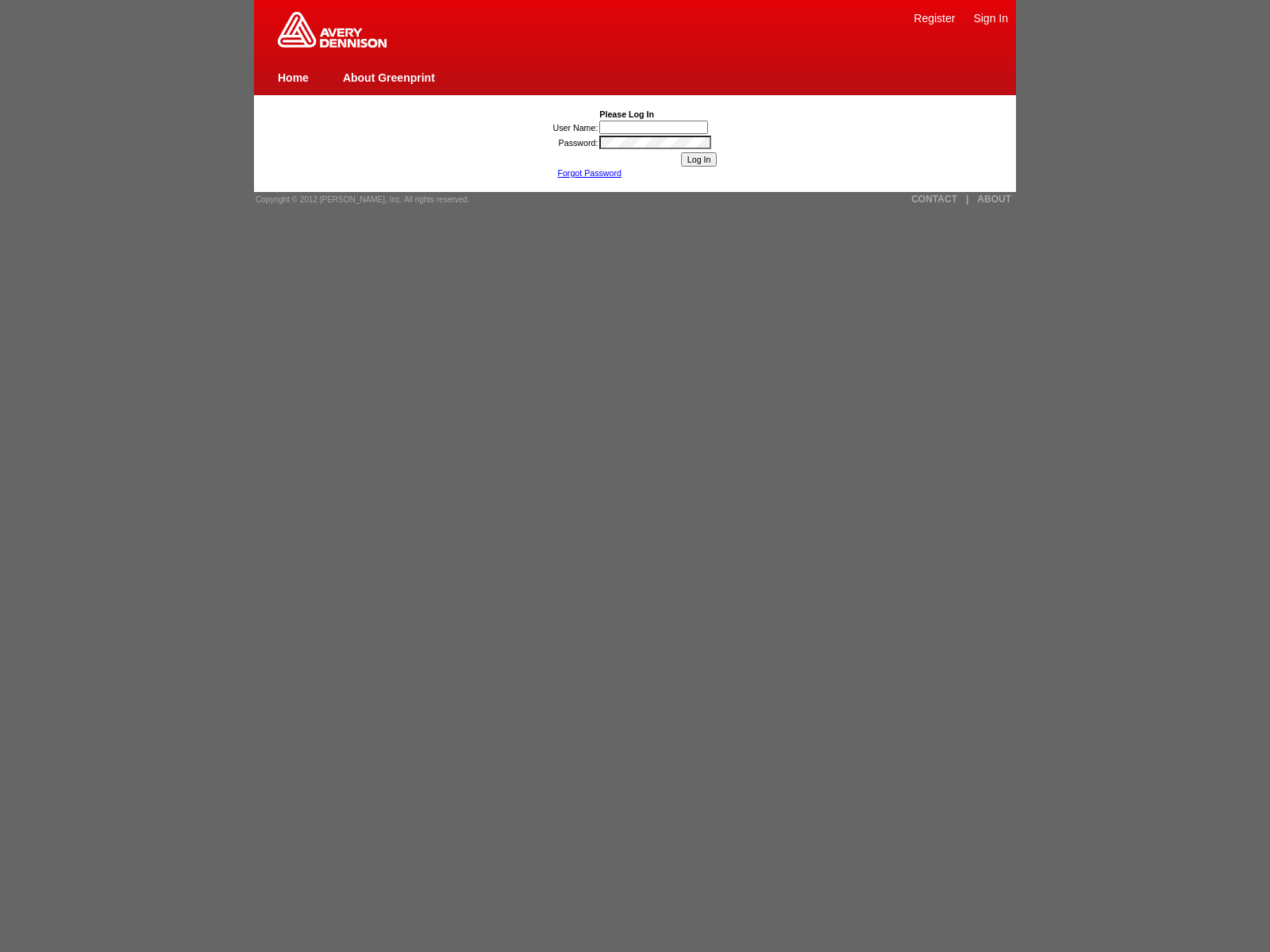
click at [994, 199] on link "ABOUT" at bounding box center [994, 199] width 34 height 11
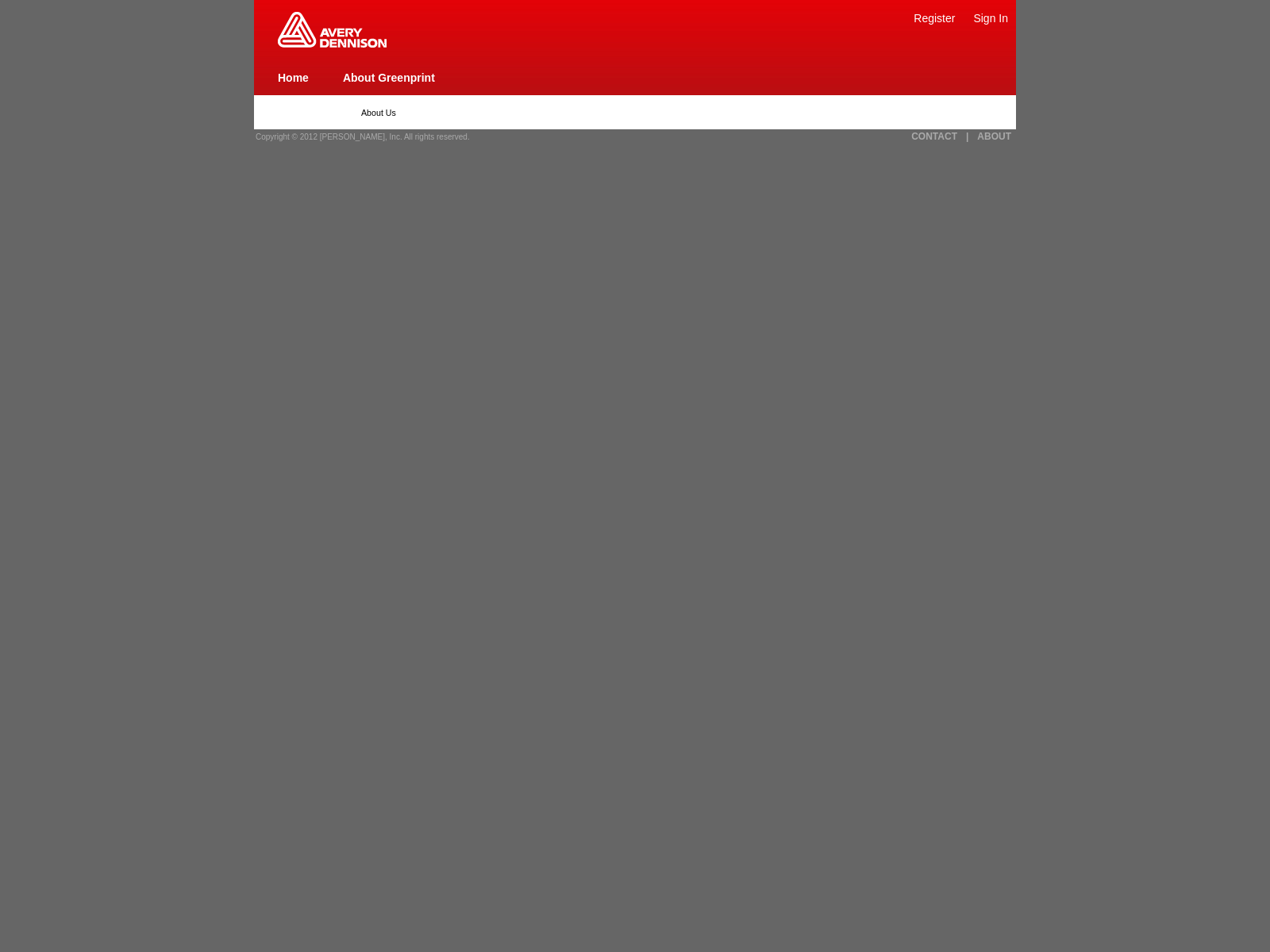
click at [357, 137] on span "Copyright © 2012 [PERSON_NAME], Inc. All rights reserved." at bounding box center [362, 137] width 215 height 9
